Goal: Task Accomplishment & Management: Use online tool/utility

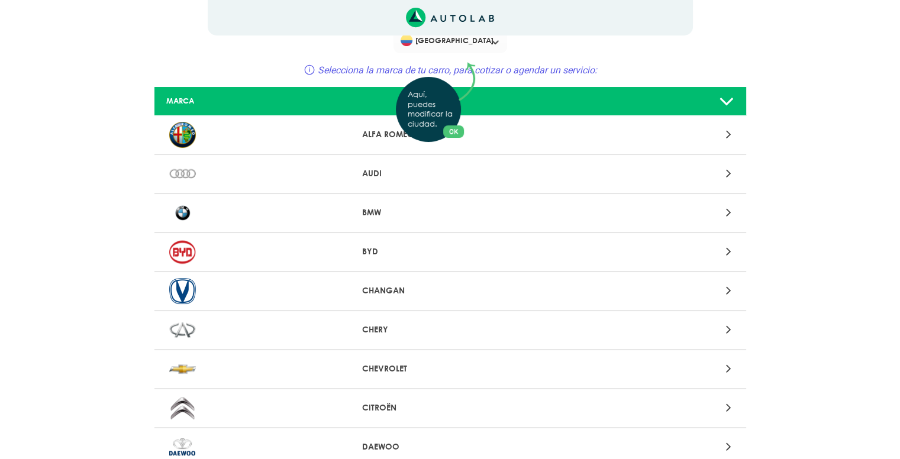
scroll to position [28, 0]
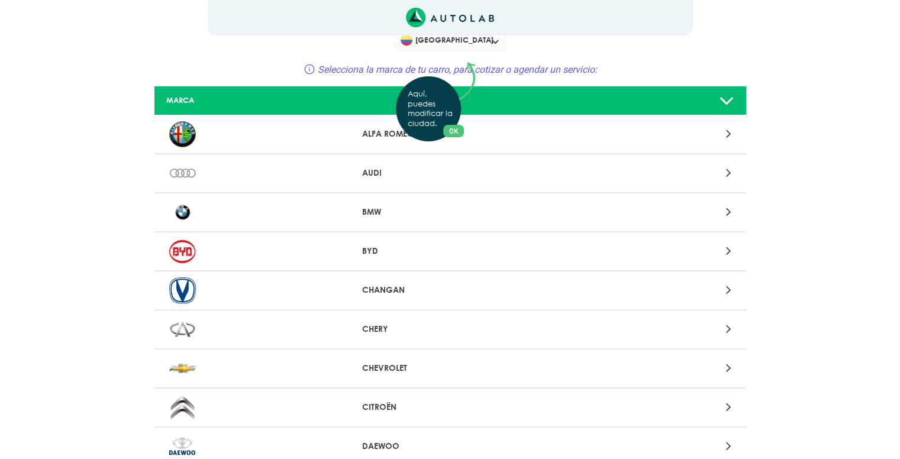
click at [630, 102] on div "Aquí, puedes modificar la ciudad. OK .aex,.bex{fill:none!important;stroke:#50c4…" at bounding box center [450, 201] width 900 height 459
click at [730, 98] on icon at bounding box center [726, 101] width 15 height 24
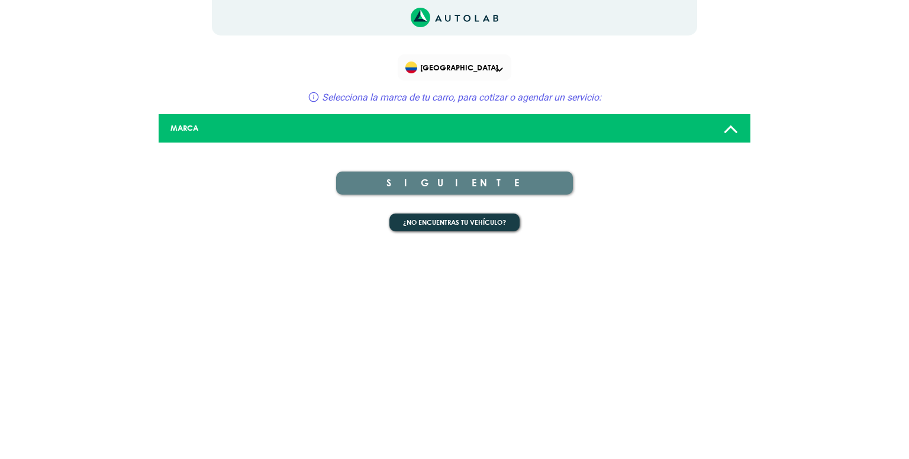
click at [734, 133] on icon at bounding box center [730, 129] width 15 height 24
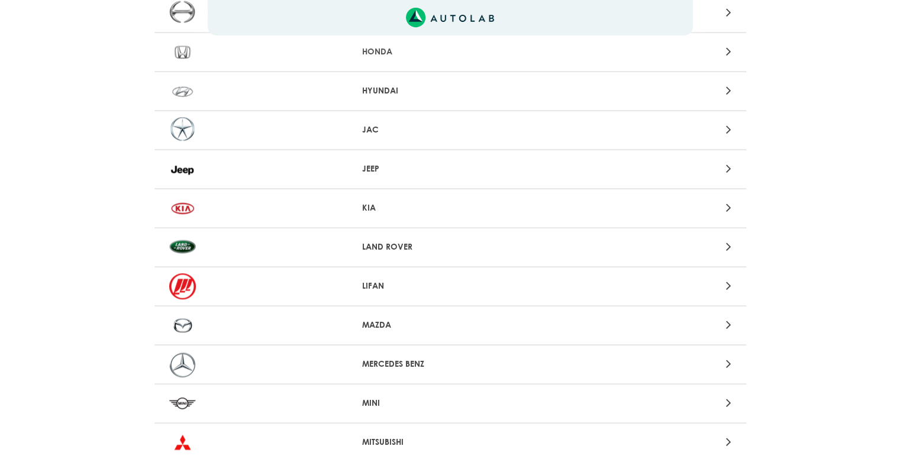
scroll to position [696, 0]
click at [415, 319] on p "MAZDA" at bounding box center [450, 325] width 176 height 12
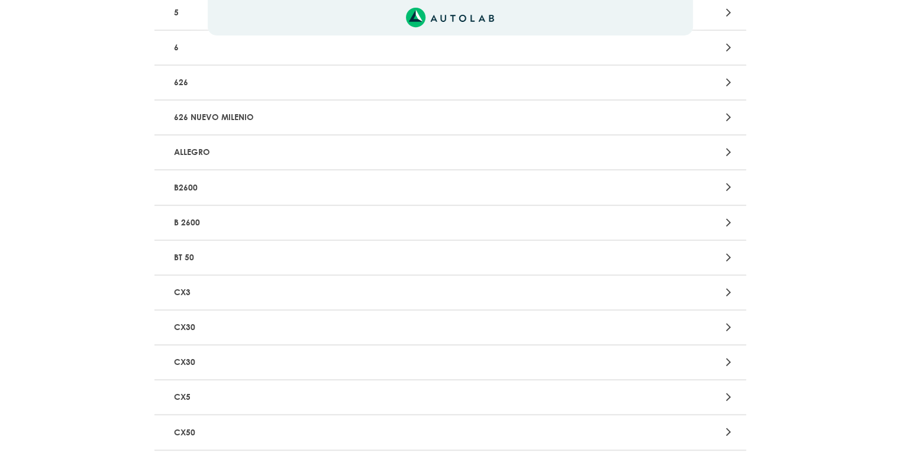
scroll to position [421, 0]
click at [271, 386] on p "CX5" at bounding box center [353, 397] width 369 height 22
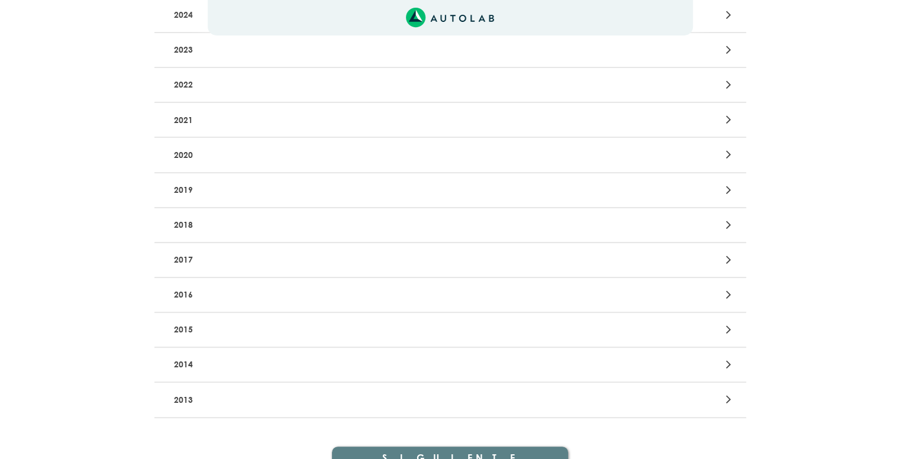
scroll to position [239, 0]
click at [253, 292] on p "2016" at bounding box center [353, 294] width 369 height 22
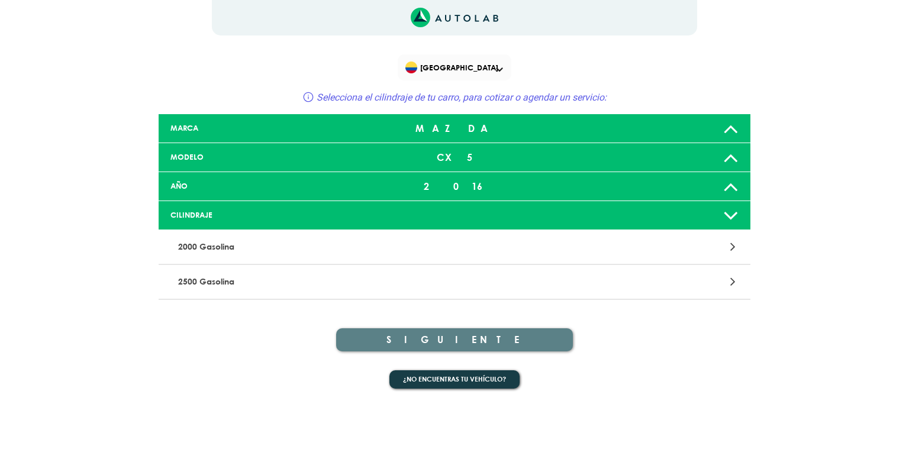
click at [253, 247] on p "2000 Gasolina" at bounding box center [357, 247] width 369 height 22
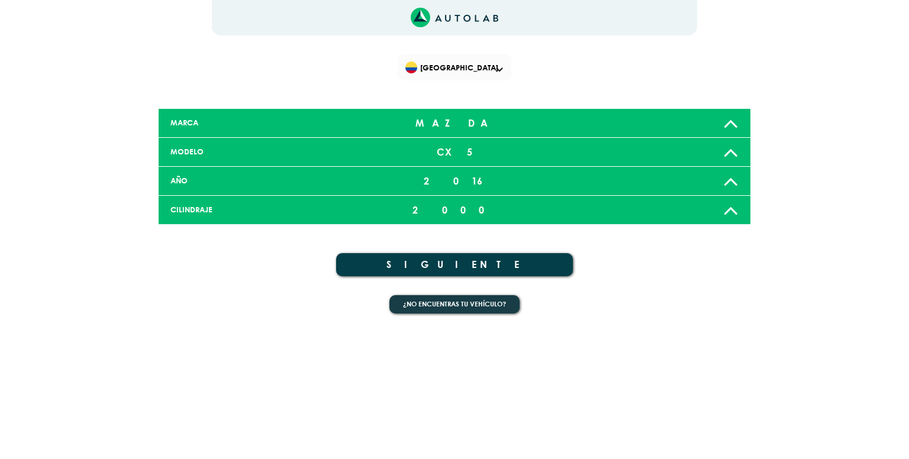
click at [467, 262] on button "SIGUIENTE" at bounding box center [454, 264] width 237 height 23
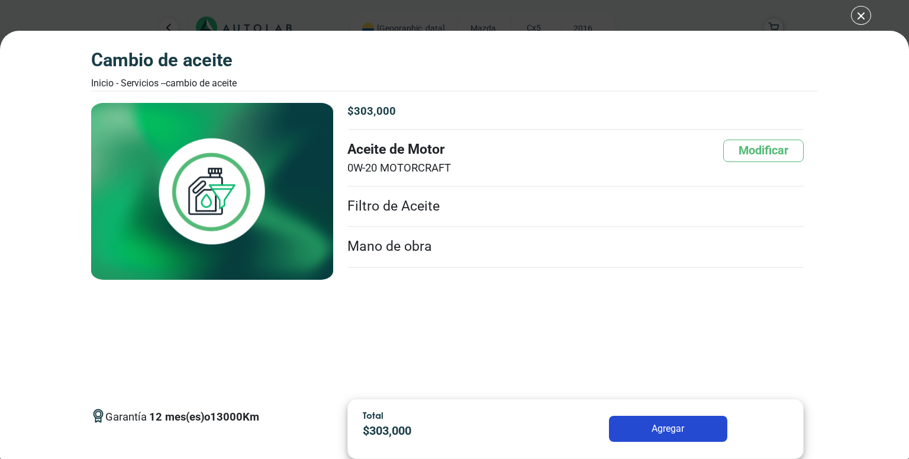
click at [864, 15] on div "CAMBIO DE ACEITE Inicio - Servicios - - CAMBIO DE ACEITE CAMBIO DE ACEITE 12 13…" at bounding box center [454, 229] width 909 height 459
